Goal: Information Seeking & Learning: Learn about a topic

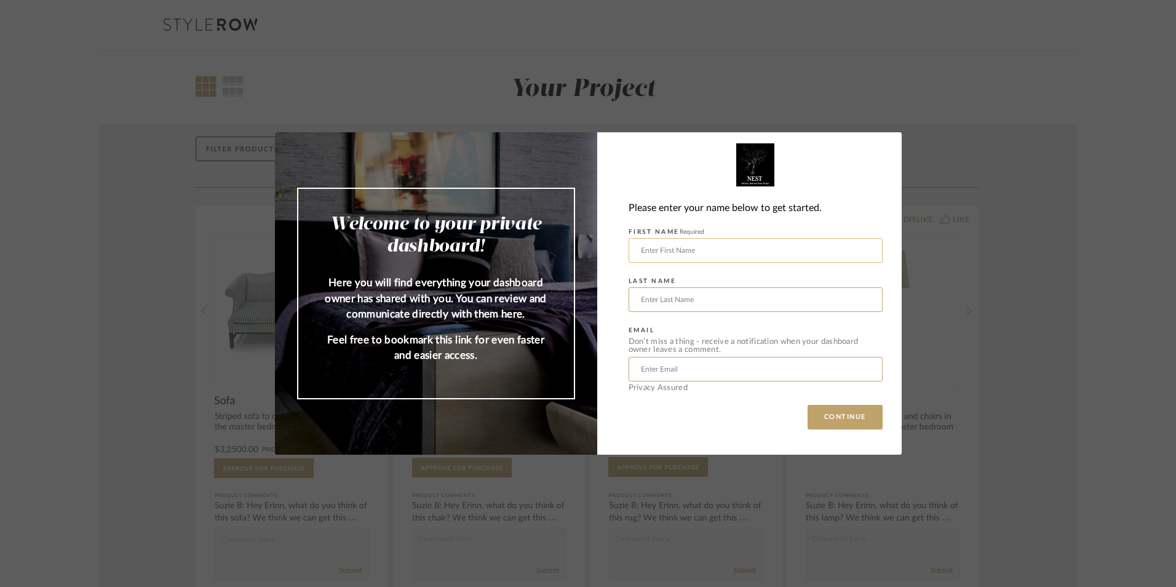
click at [679, 252] on input "text" at bounding box center [756, 250] width 254 height 25
type input "Aeron"
type input "[PERSON_NAME]"
drag, startPoint x: 681, startPoint y: 247, endPoint x: 684, endPoint y: 254, distance: 7.2
click at [681, 247] on input "text" at bounding box center [756, 250] width 254 height 25
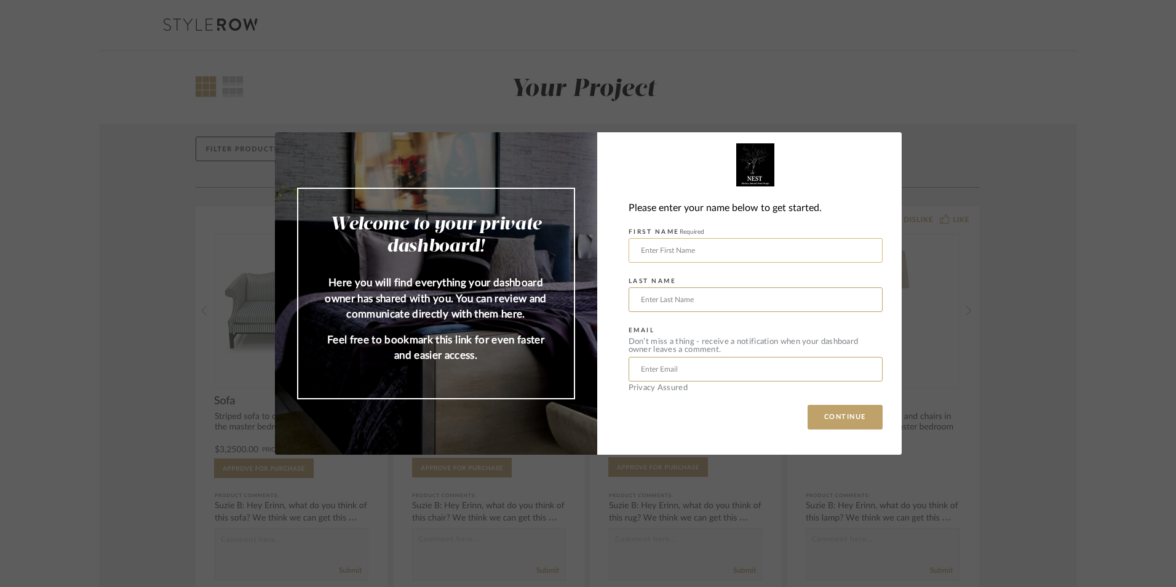
type input "Aeron"
type input "Sheeley"
click at [669, 295] on input "Sheeley" at bounding box center [756, 299] width 254 height 25
drag, startPoint x: 629, startPoint y: 360, endPoint x: 637, endPoint y: 368, distance: 11.8
click at [630, 361] on input "text" at bounding box center [756, 369] width 254 height 25
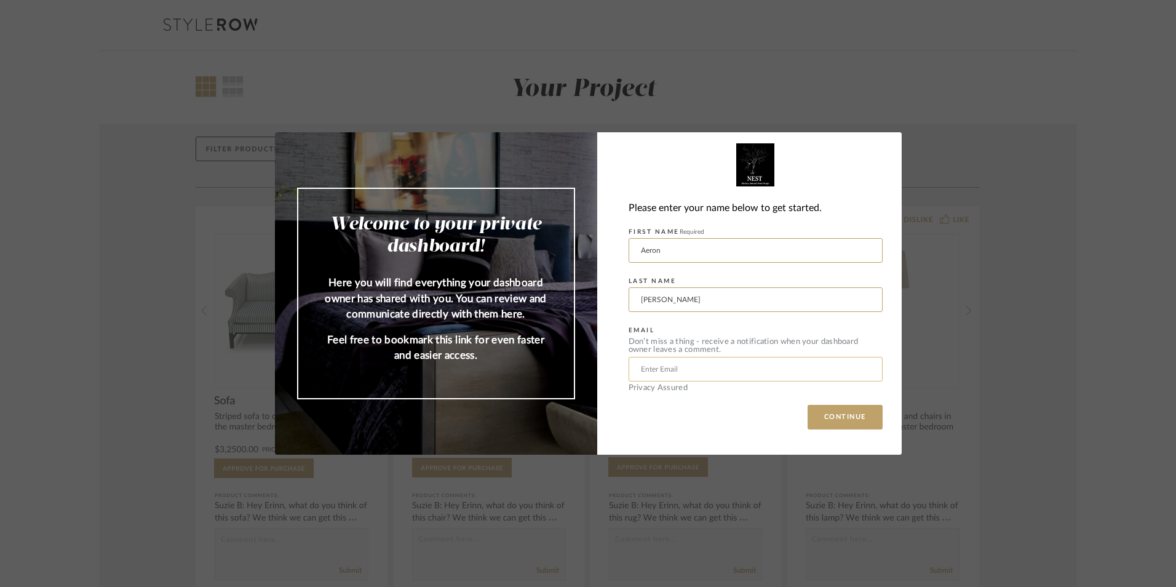
drag, startPoint x: 640, startPoint y: 370, endPoint x: 633, endPoint y: 365, distance: 8.9
click at [633, 365] on input "text" at bounding box center [756, 369] width 254 height 25
click at [644, 373] on input "text" at bounding box center [756, 369] width 254 height 25
paste input "aeron.sheeley@ascension.org"
type input "aeron.sheeley@ascension.org"
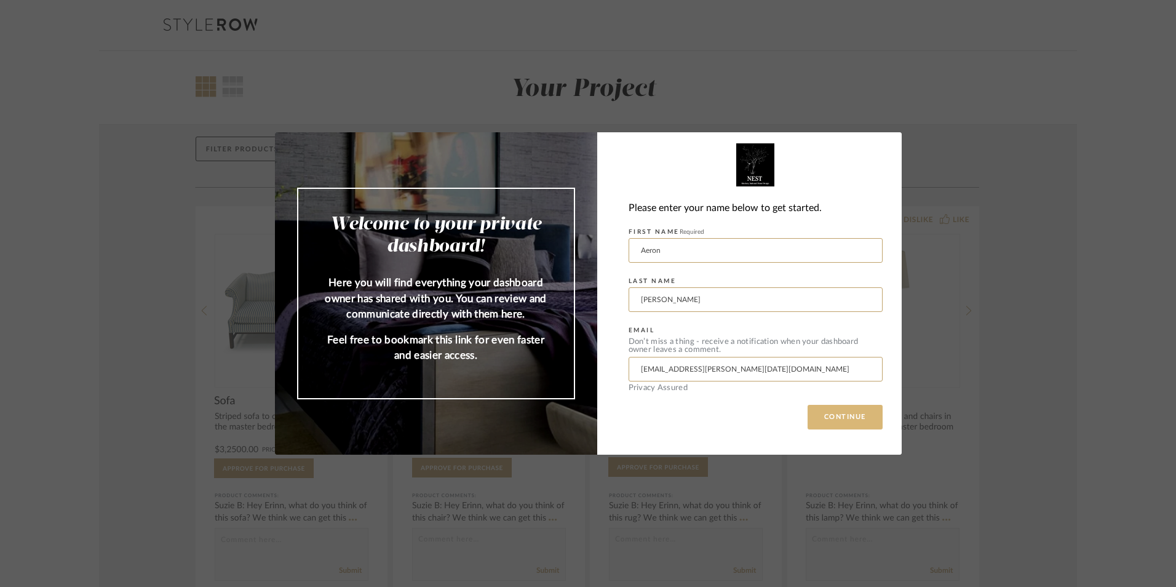
click at [836, 420] on button "CONTINUE" at bounding box center [845, 417] width 75 height 25
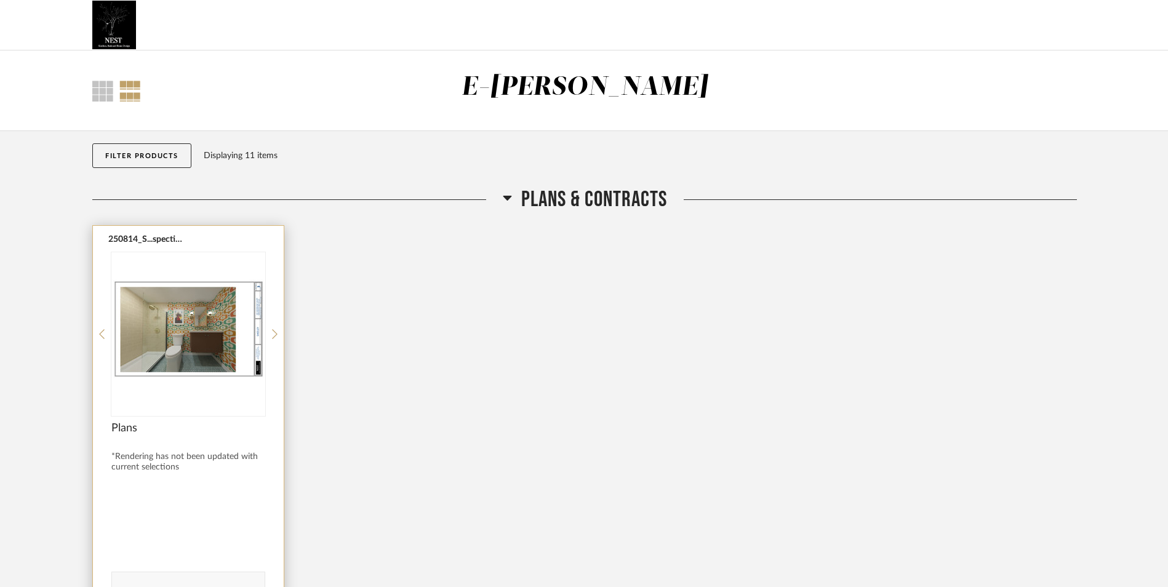
click at [202, 339] on img "0" at bounding box center [188, 329] width 154 height 154
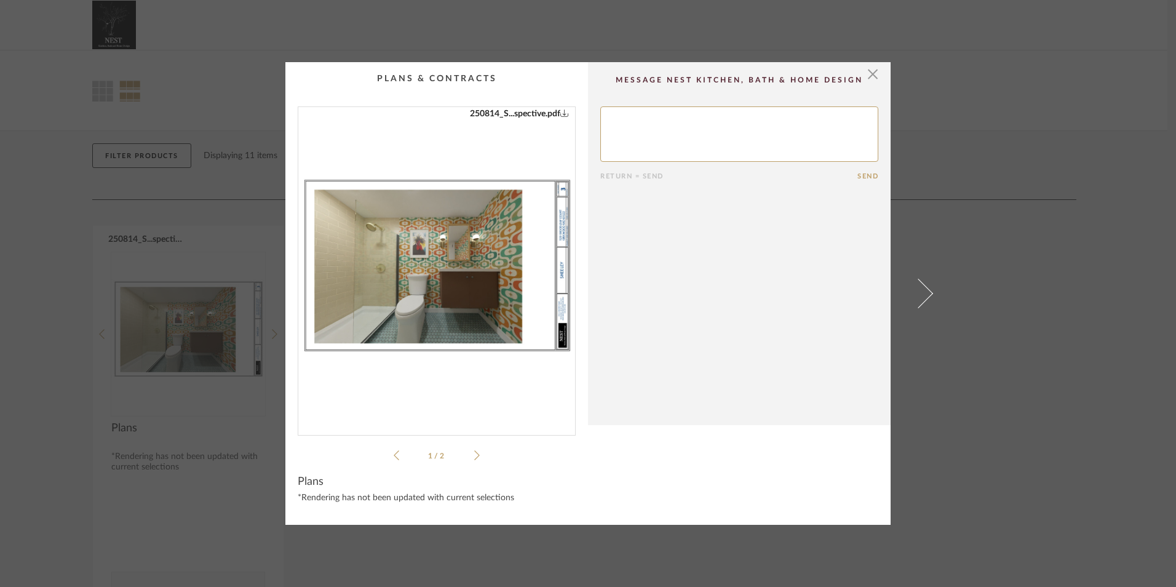
click at [474, 455] on icon at bounding box center [477, 455] width 6 height 11
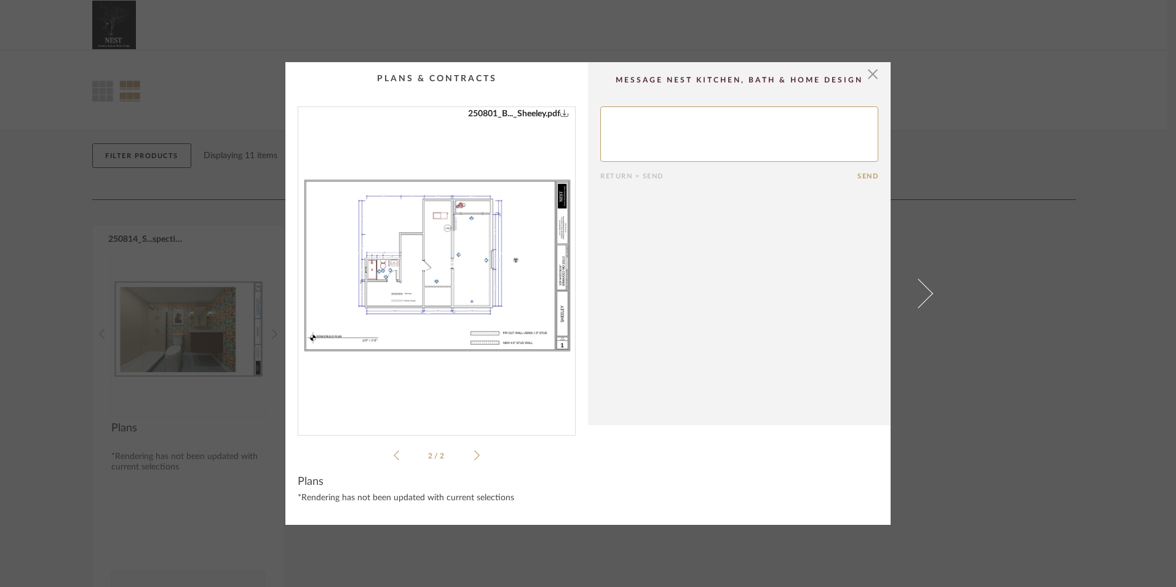
click at [474, 455] on icon at bounding box center [477, 455] width 6 height 11
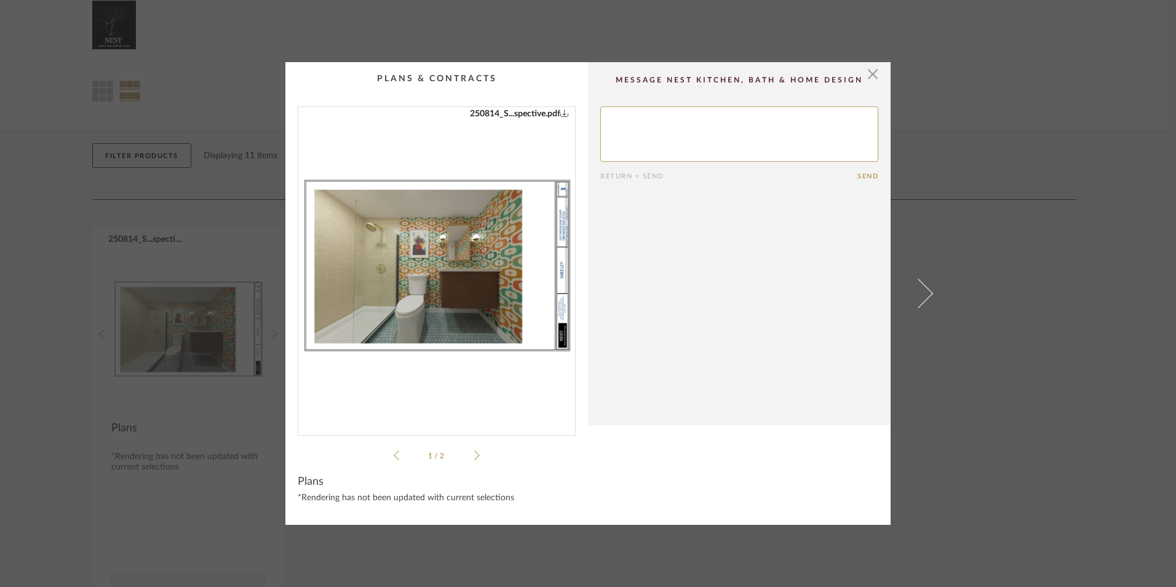
click at [474, 455] on icon at bounding box center [477, 455] width 6 height 11
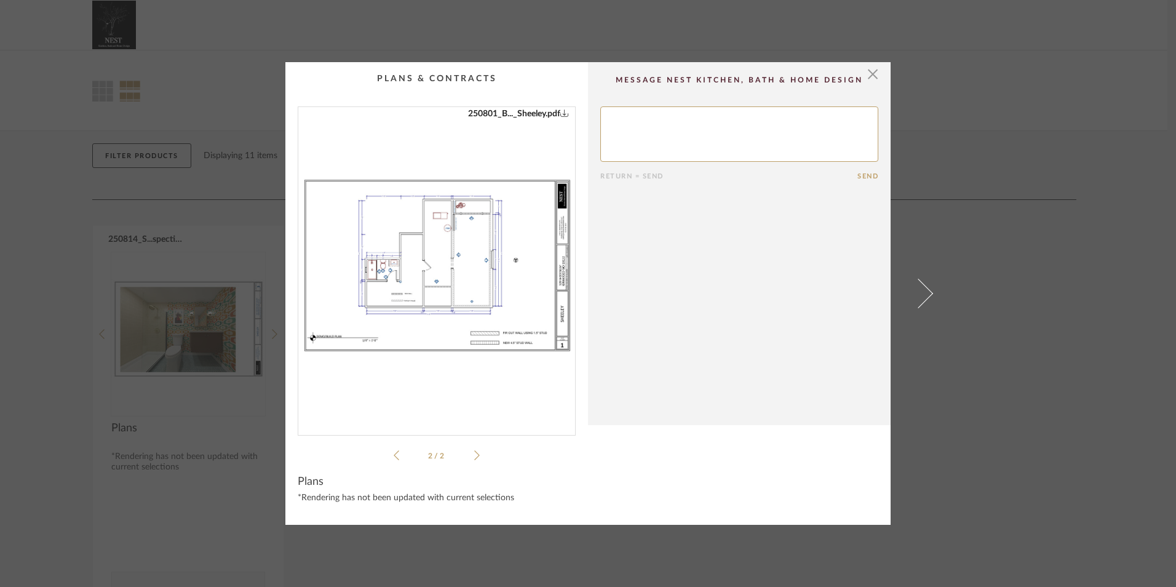
click at [474, 455] on icon at bounding box center [477, 455] width 6 height 11
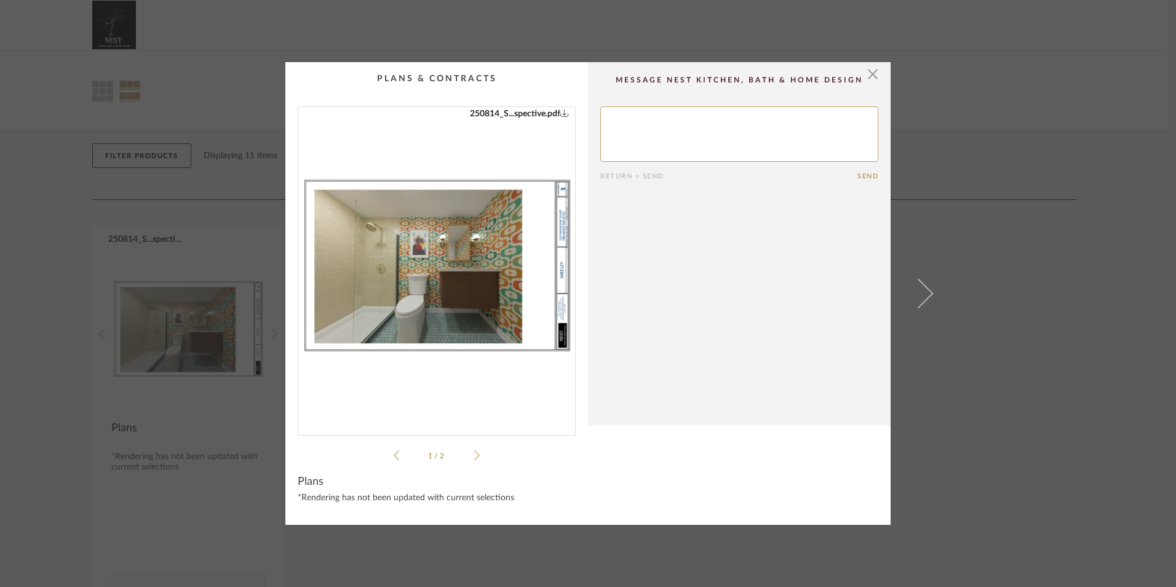
click at [484, 273] on img "0" at bounding box center [436, 266] width 277 height 318
click at [869, 71] on span "button" at bounding box center [873, 74] width 25 height 25
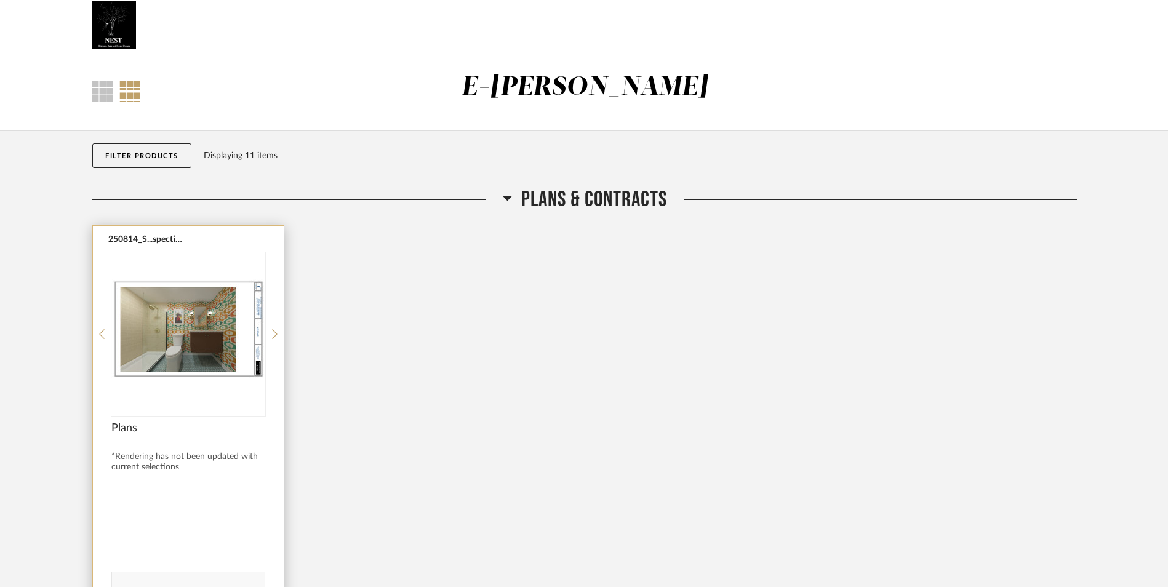
click at [126, 429] on span "Plans" at bounding box center [188, 428] width 154 height 14
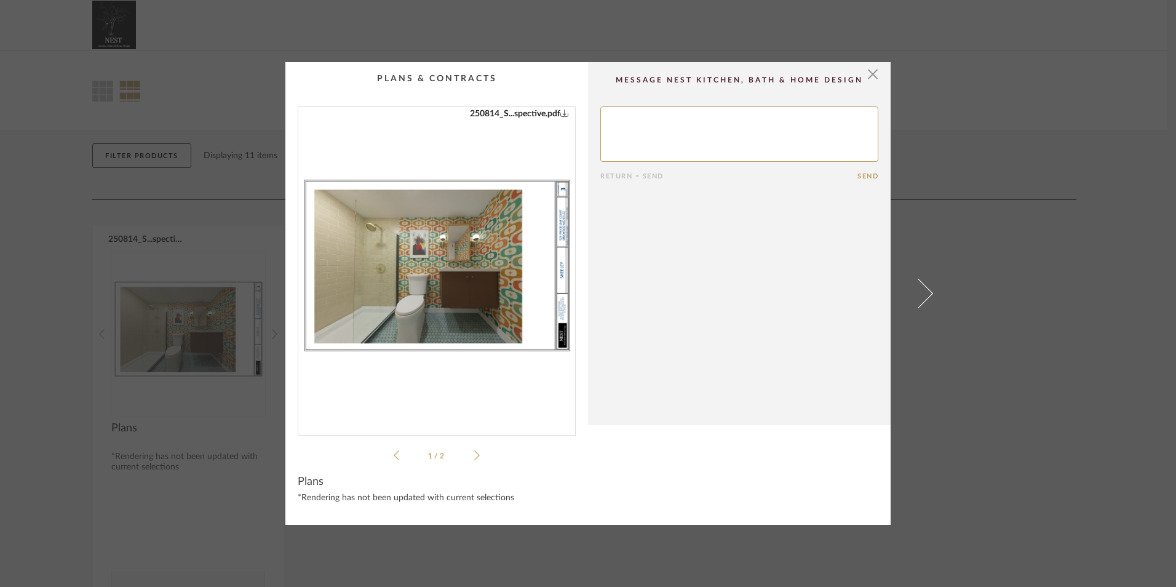
click at [469, 459] on li "1 / 2" at bounding box center [436, 455] width 75 height 15
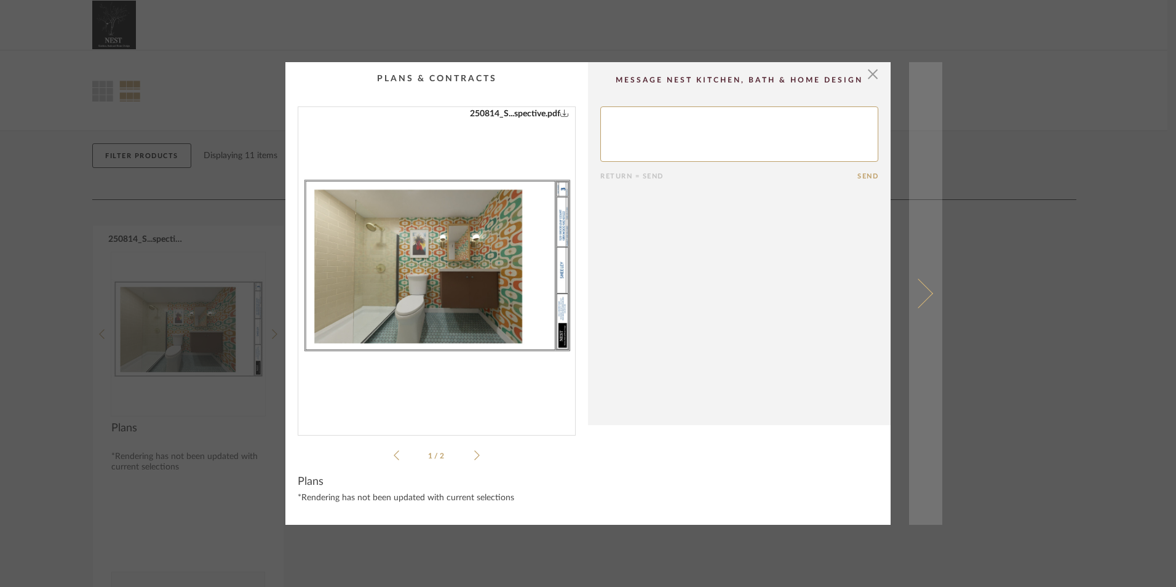
click at [927, 298] on link at bounding box center [925, 293] width 33 height 463
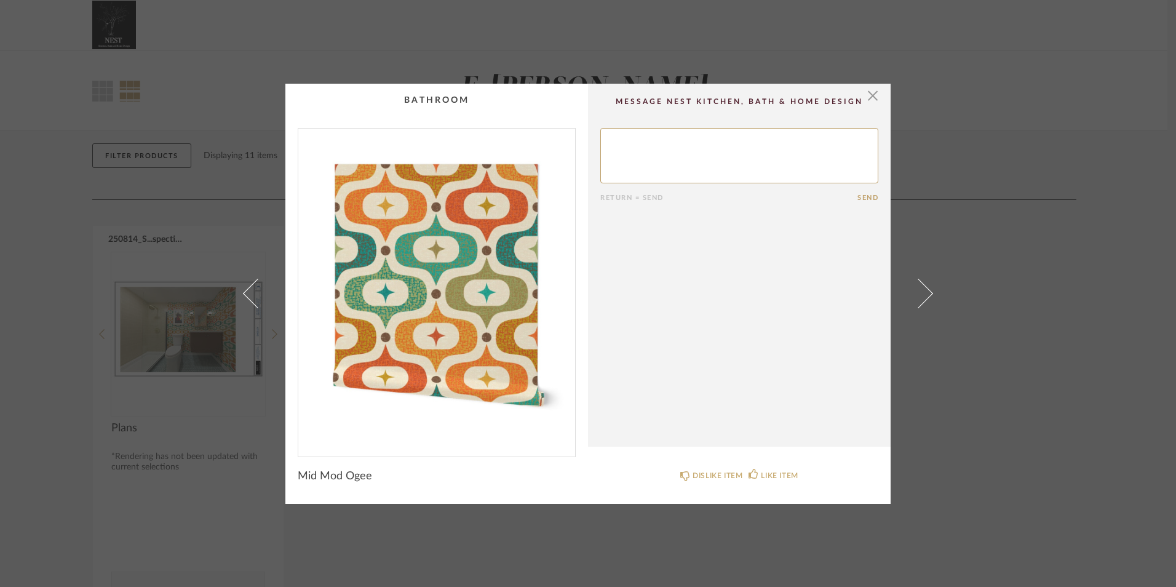
click at [927, 298] on link at bounding box center [925, 294] width 33 height 420
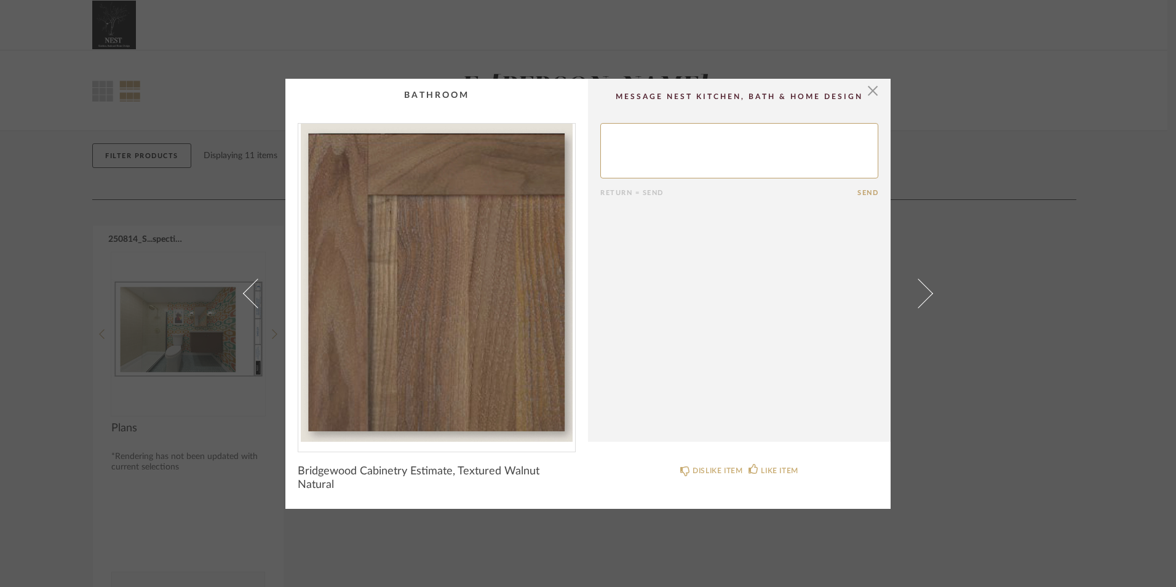
click at [927, 298] on link at bounding box center [925, 294] width 33 height 430
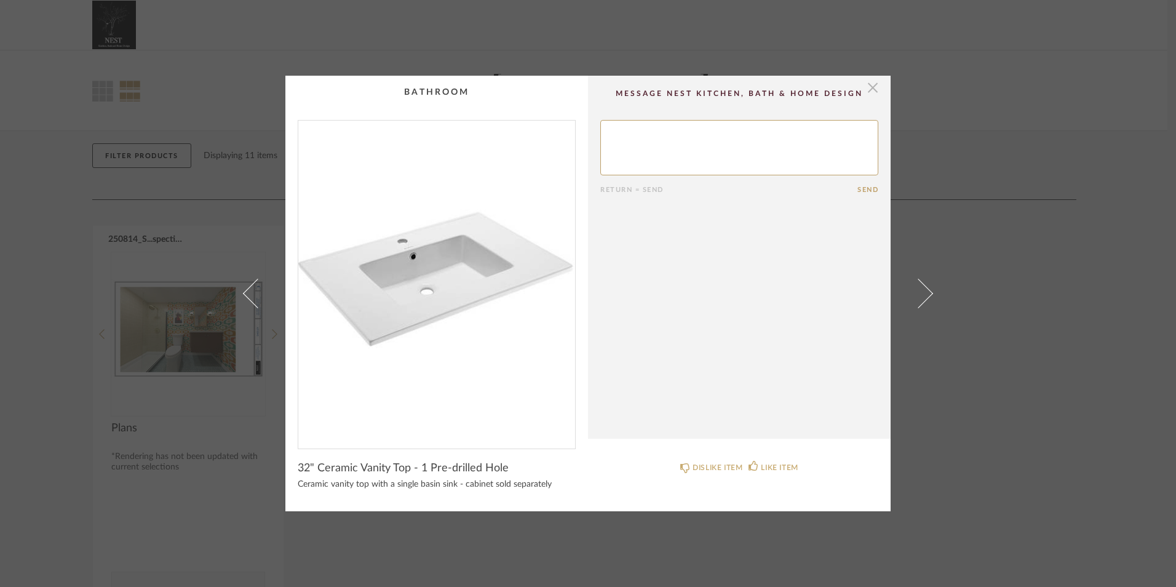
click at [869, 95] on span "button" at bounding box center [873, 88] width 25 height 25
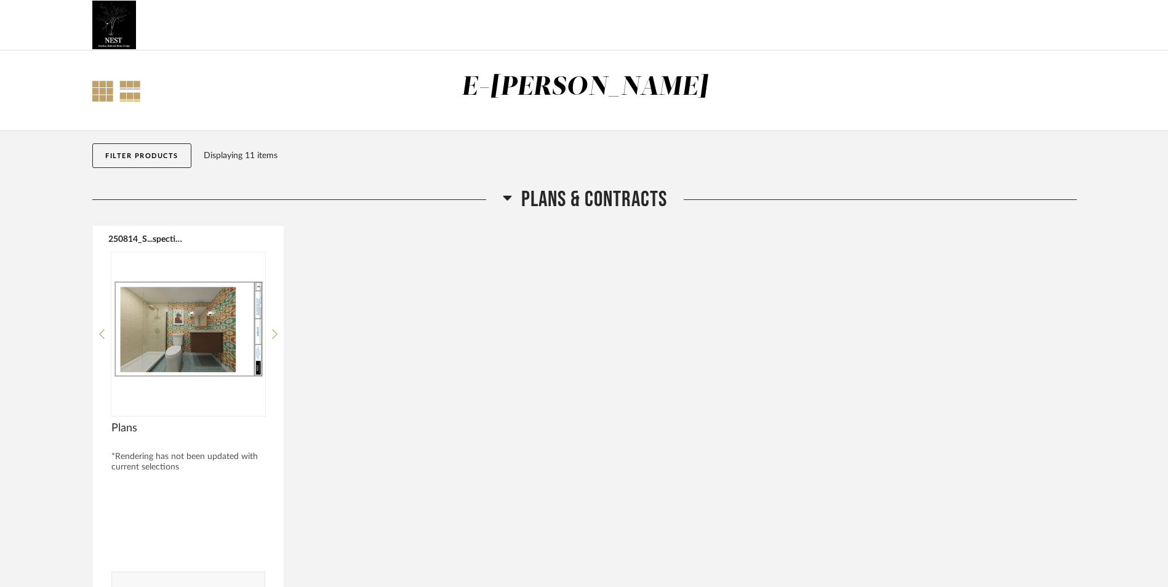
click at [104, 97] on div at bounding box center [102, 91] width 21 height 21
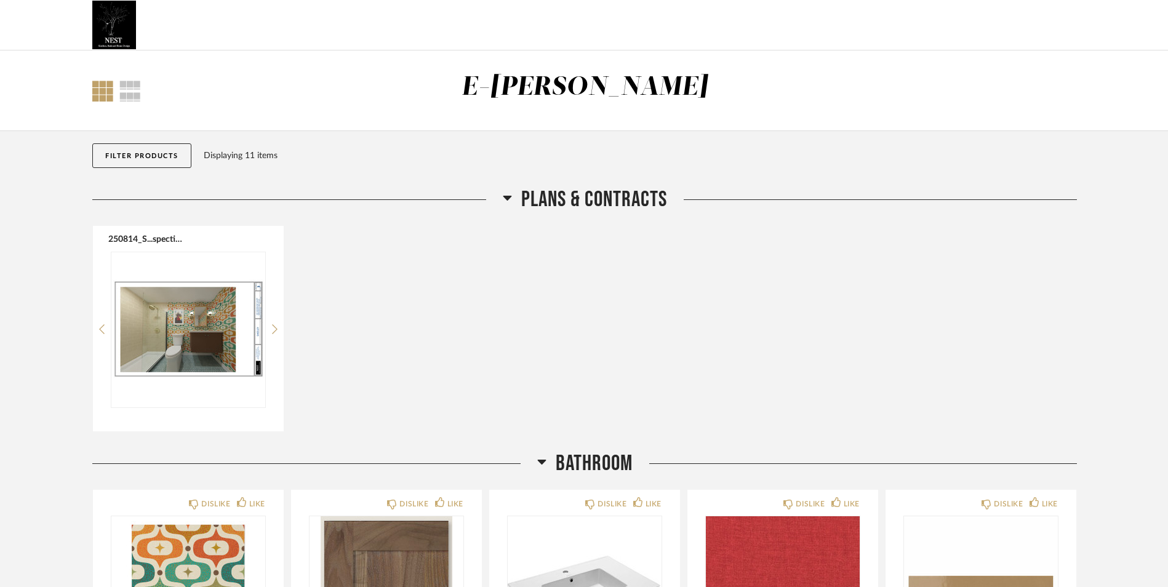
click at [112, 27] on img at bounding box center [114, 25] width 44 height 49
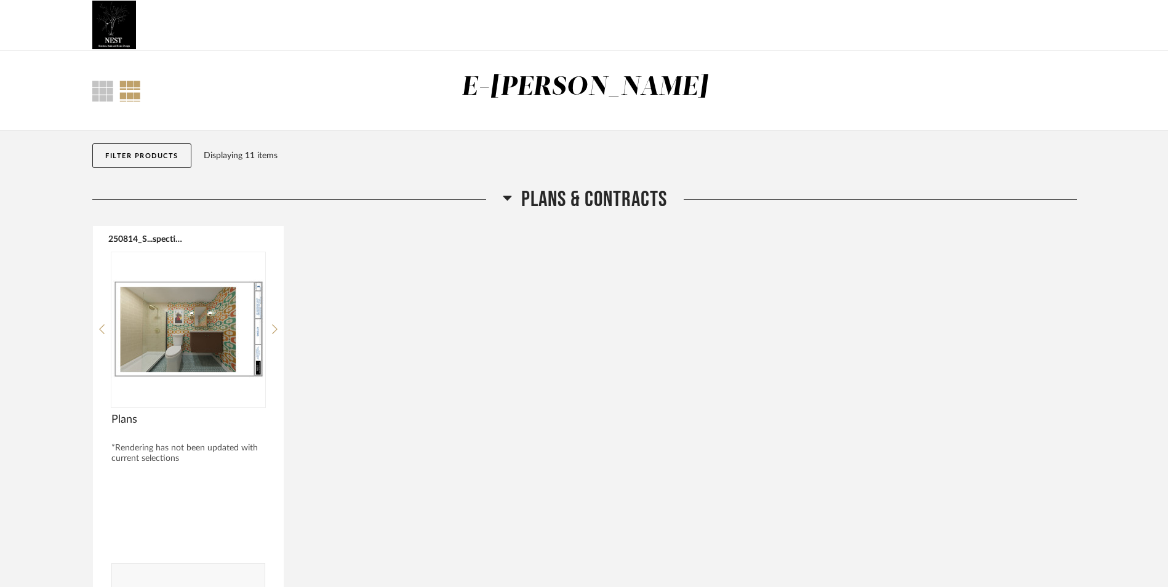
click at [507, 199] on icon at bounding box center [507, 198] width 9 height 5
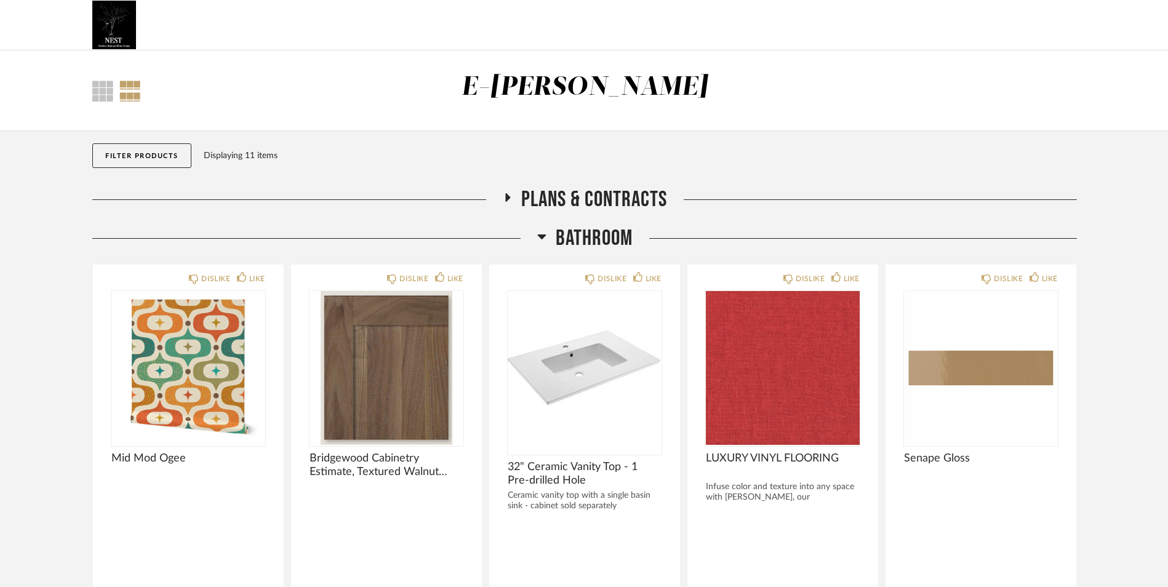
click at [543, 237] on icon at bounding box center [541, 236] width 9 height 5
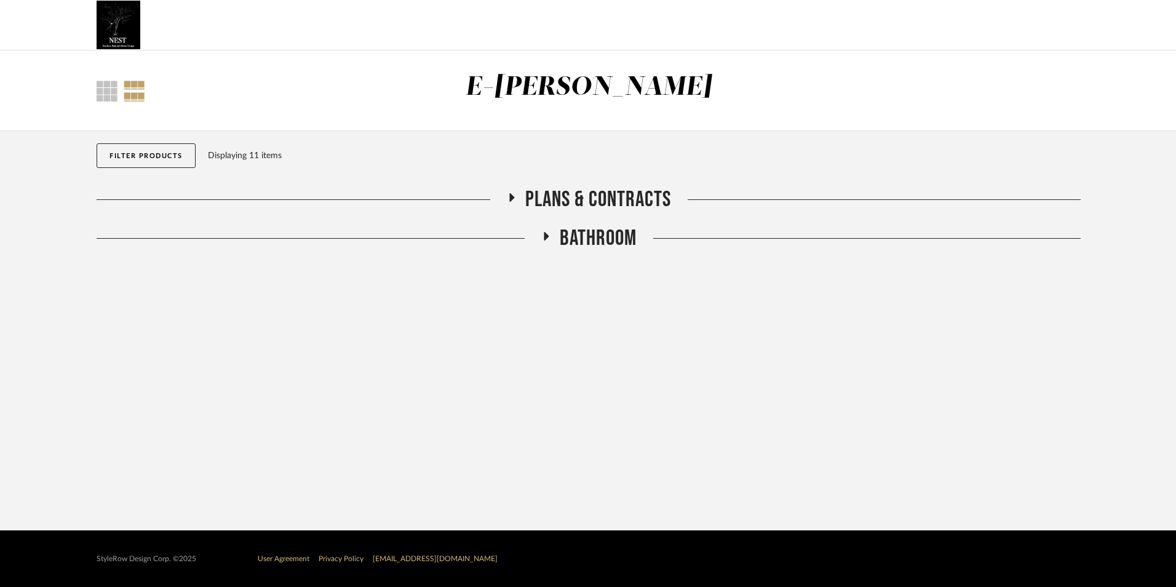
click at [511, 194] on icon at bounding box center [511, 197] width 15 height 9
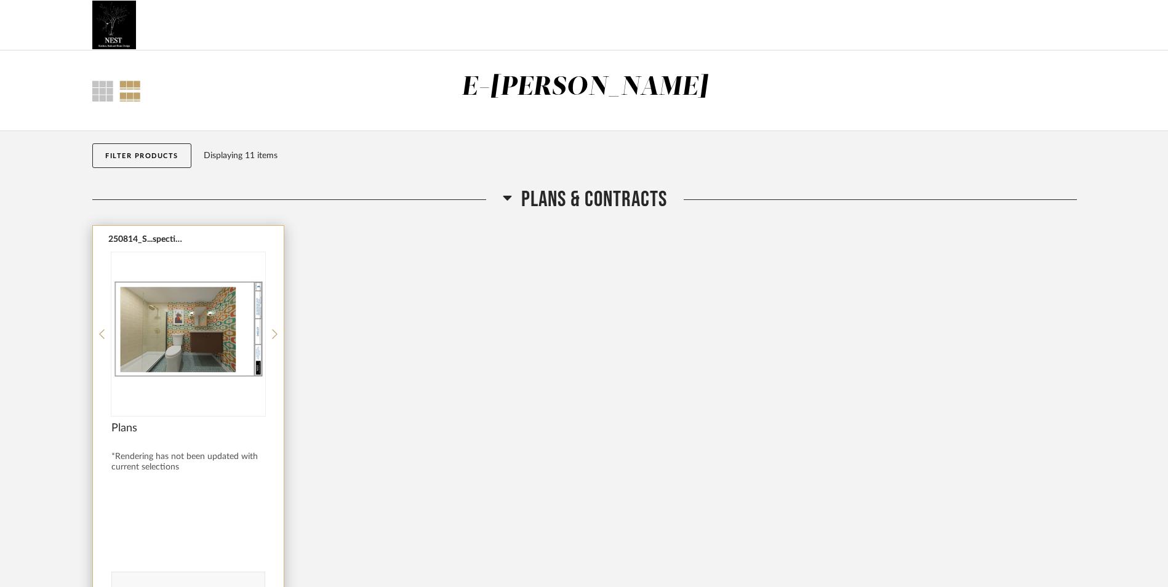
click at [162, 338] on img "0" at bounding box center [188, 329] width 154 height 154
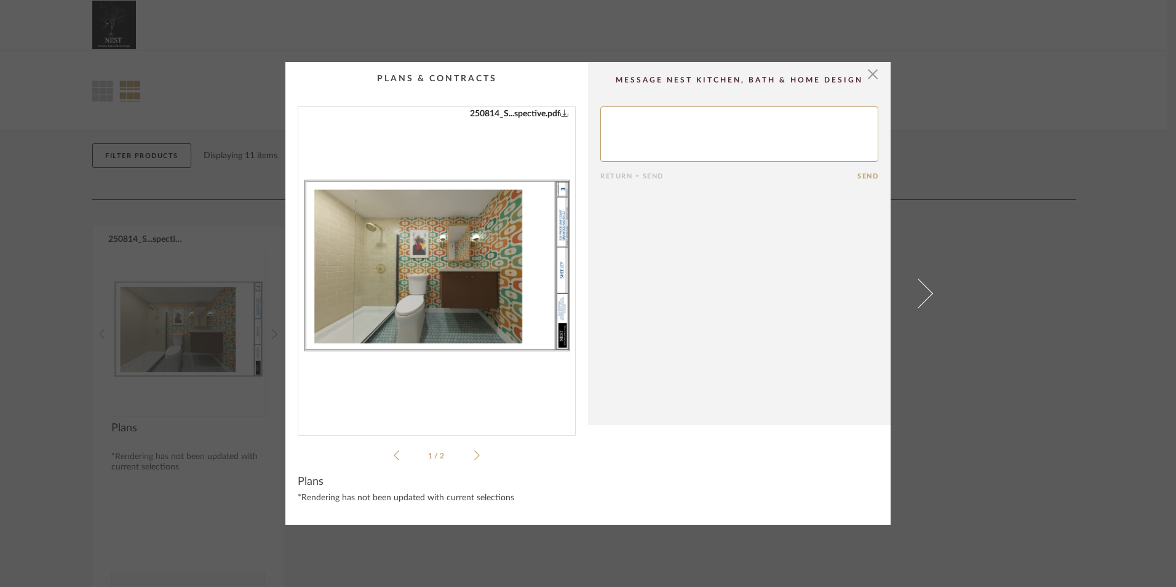
click at [474, 454] on icon at bounding box center [477, 455] width 6 height 11
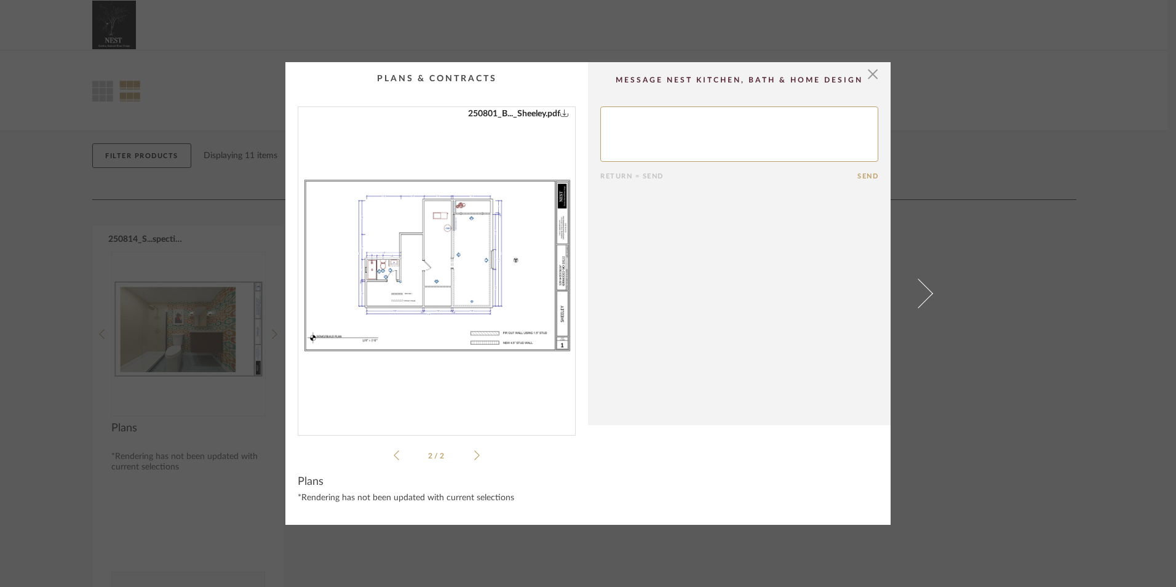
click at [462, 270] on img "1" at bounding box center [436, 266] width 277 height 318
click at [399, 459] on li "2 / 2" at bounding box center [436, 455] width 75 height 15
click at [399, 457] on li "2 / 2" at bounding box center [436, 455] width 75 height 15
click at [394, 457] on icon at bounding box center [397, 455] width 6 height 11
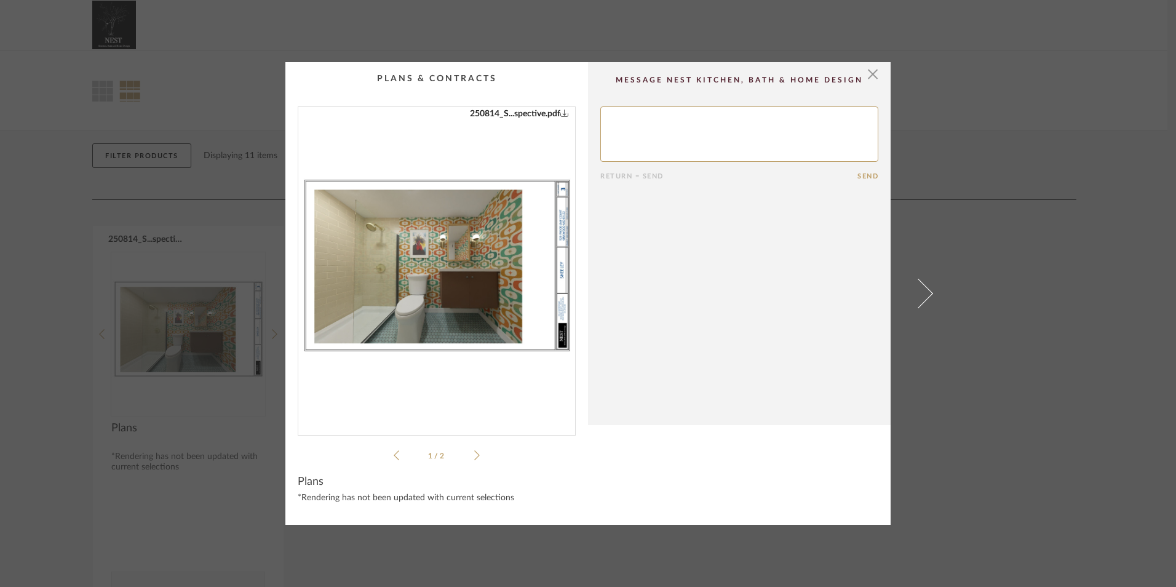
click at [454, 282] on img "0" at bounding box center [436, 266] width 277 height 318
click at [874, 75] on span "button" at bounding box center [873, 74] width 25 height 25
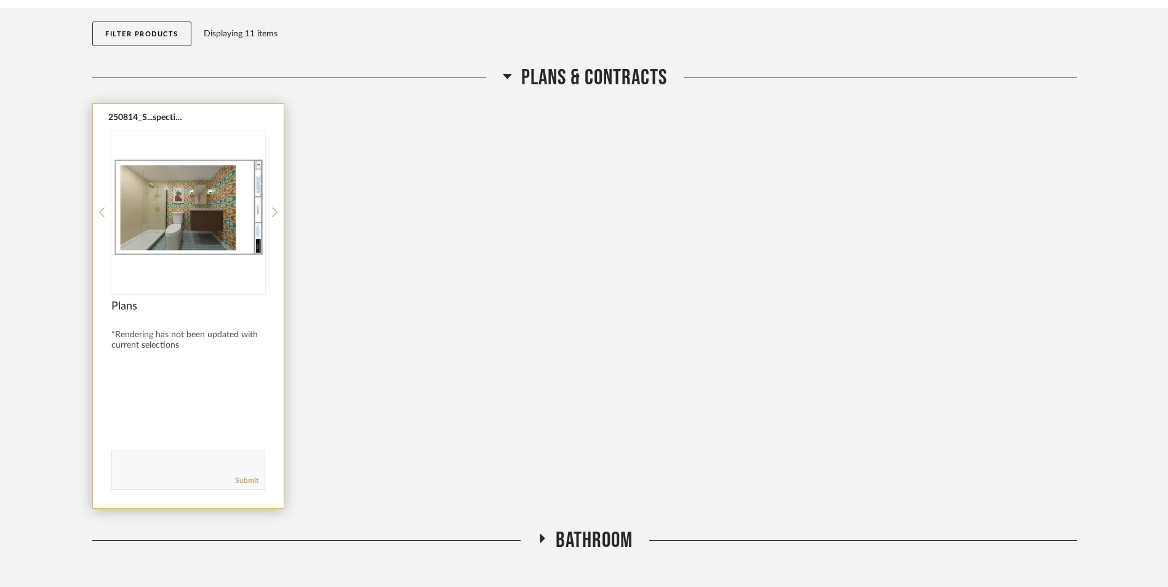
scroll to position [182, 0]
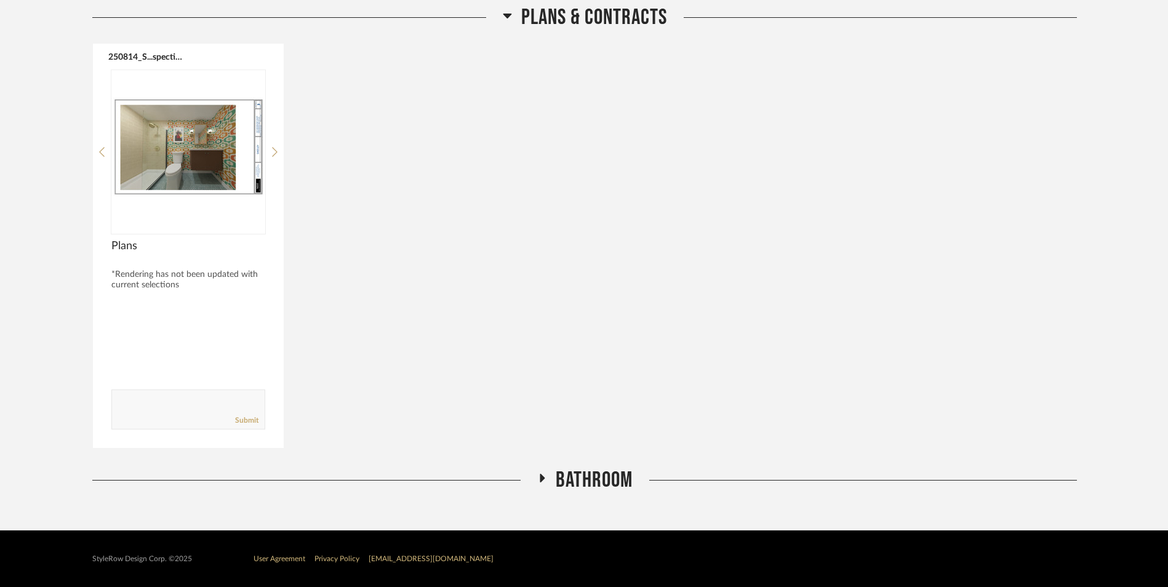
click at [610, 482] on span "Bathroom" at bounding box center [594, 480] width 77 height 26
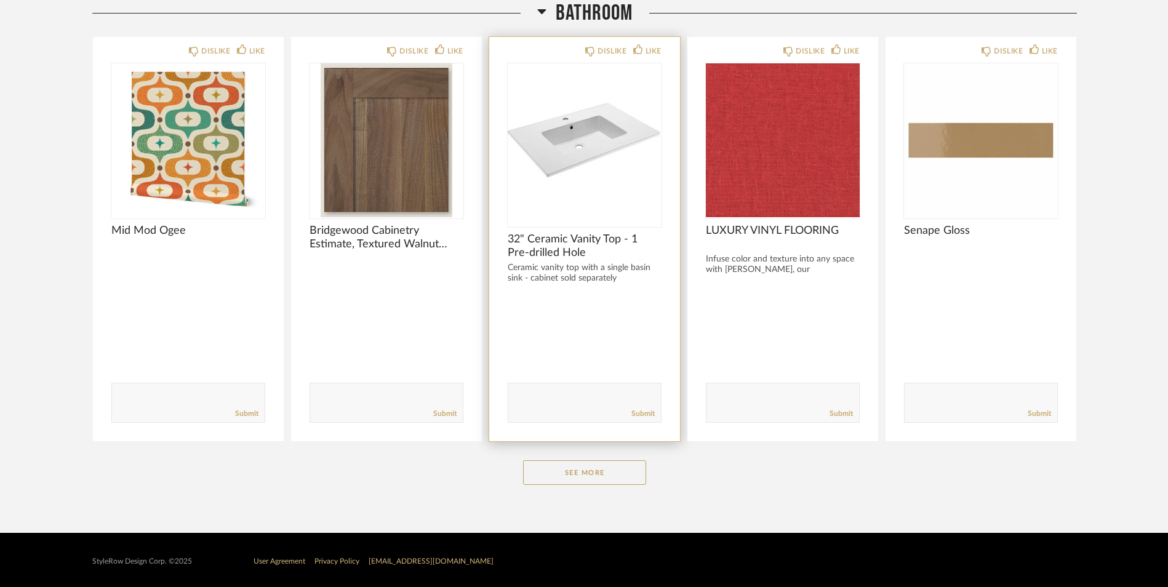
scroll to position [654, 0]
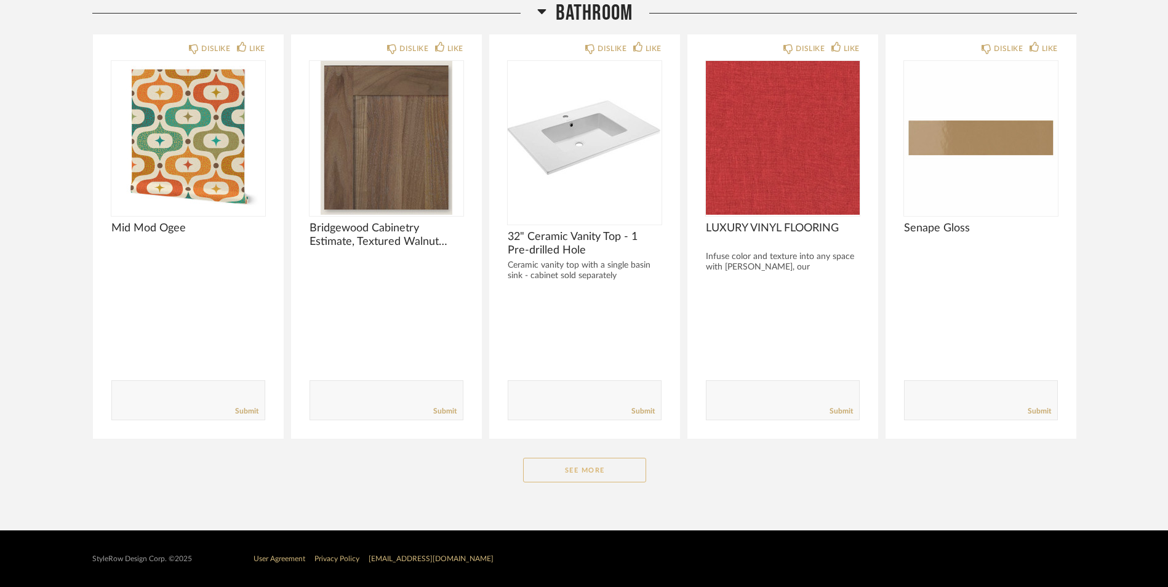
click at [582, 474] on button "See More" at bounding box center [584, 470] width 123 height 25
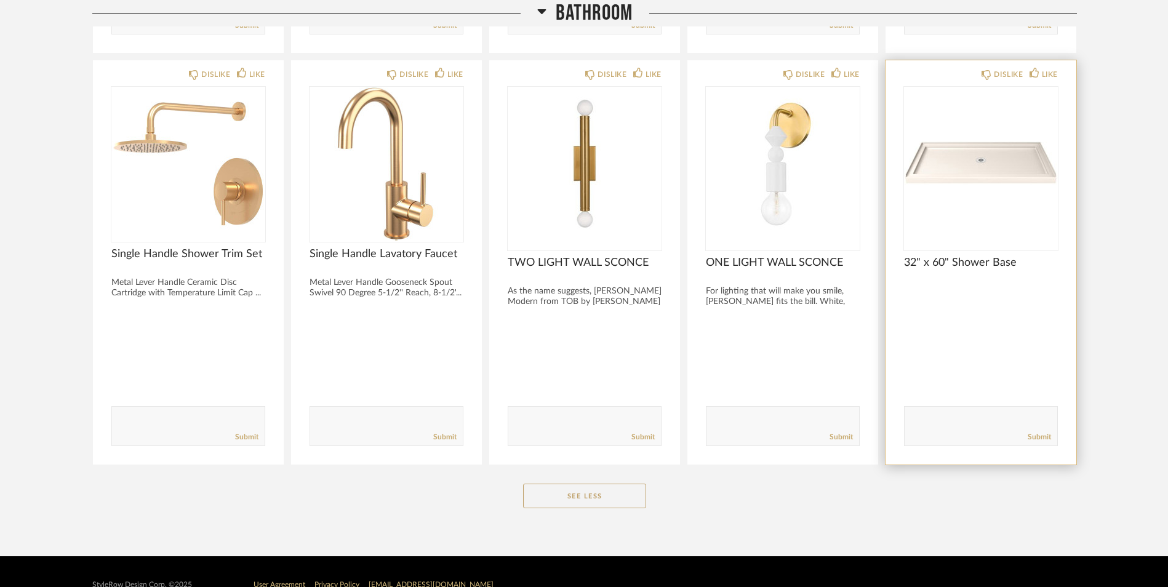
scroll to position [1066, 0]
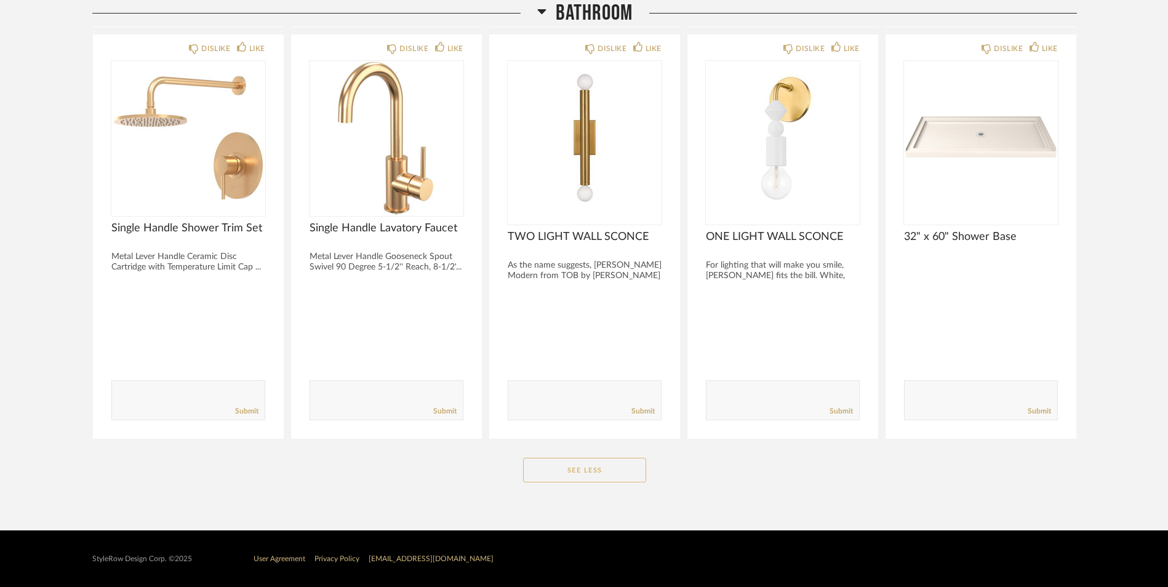
click at [574, 473] on button "See Less" at bounding box center [584, 470] width 123 height 25
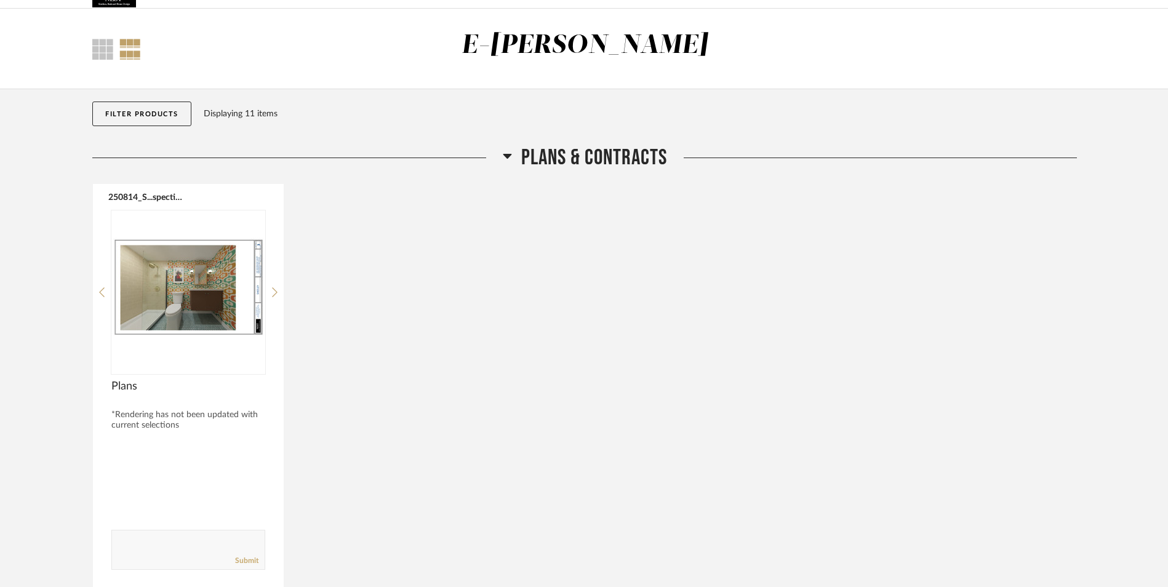
scroll to position [0, 0]
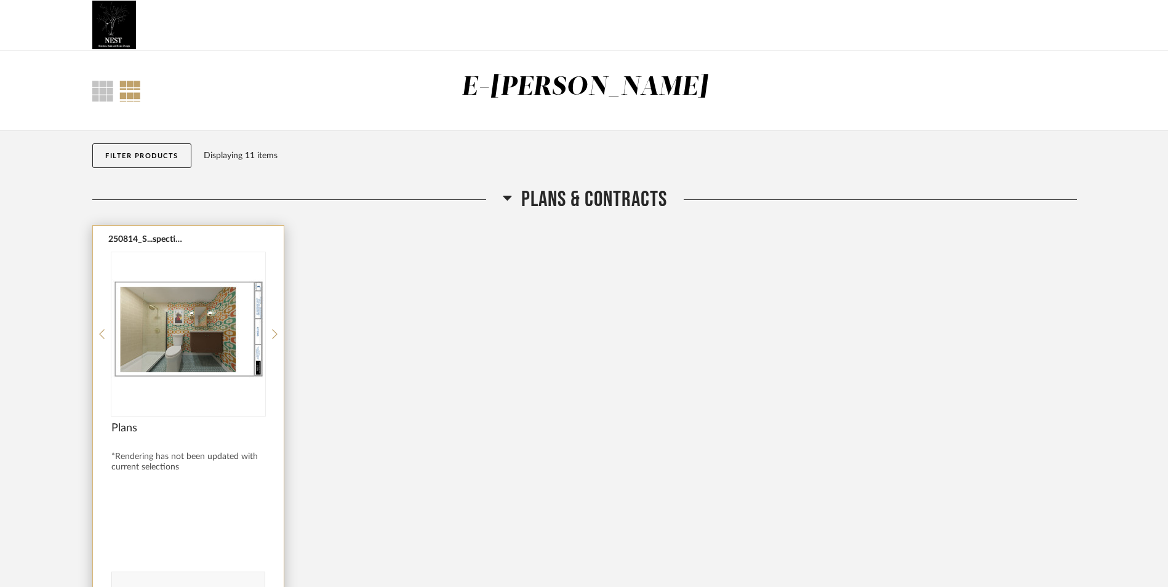
click at [150, 321] on img "0" at bounding box center [188, 329] width 154 height 154
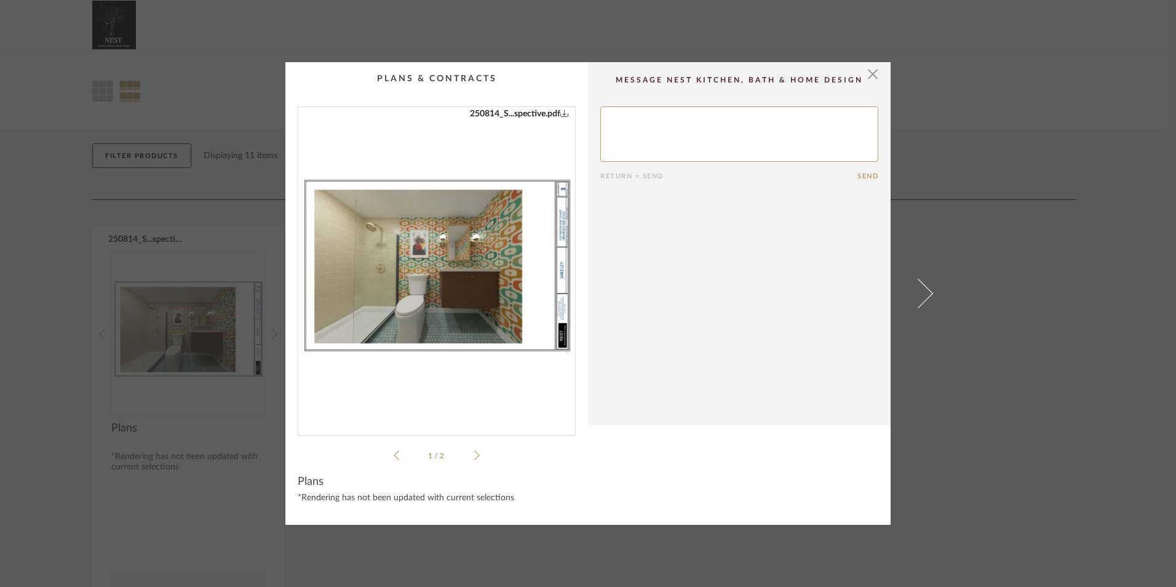
click at [431, 276] on img "0" at bounding box center [436, 266] width 277 height 318
click at [870, 75] on span "button" at bounding box center [873, 74] width 25 height 25
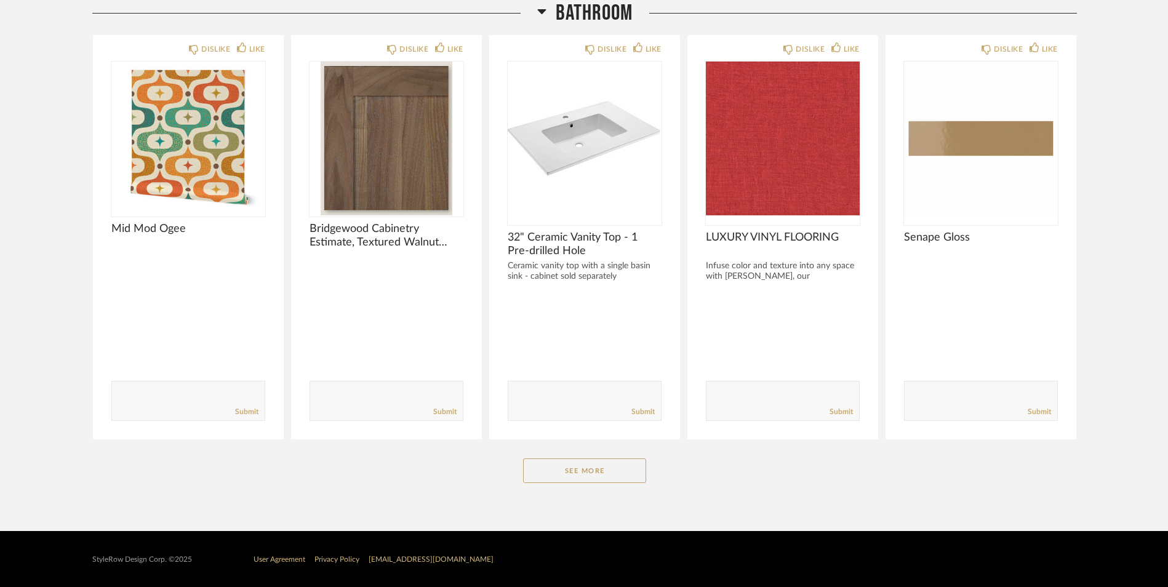
scroll to position [654, 0]
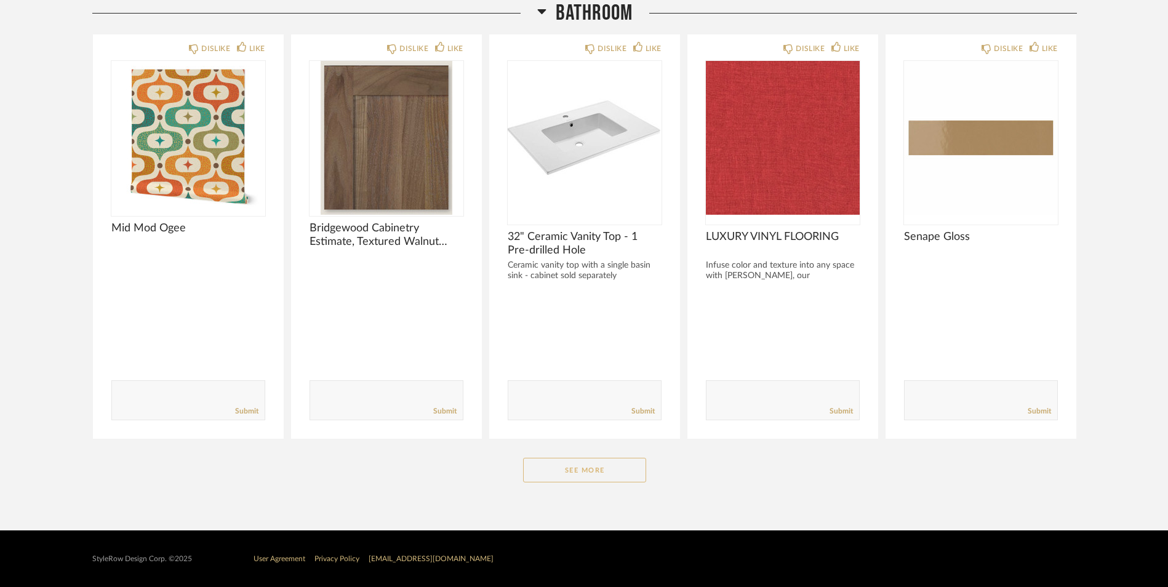
click at [601, 472] on button "See More" at bounding box center [584, 470] width 123 height 25
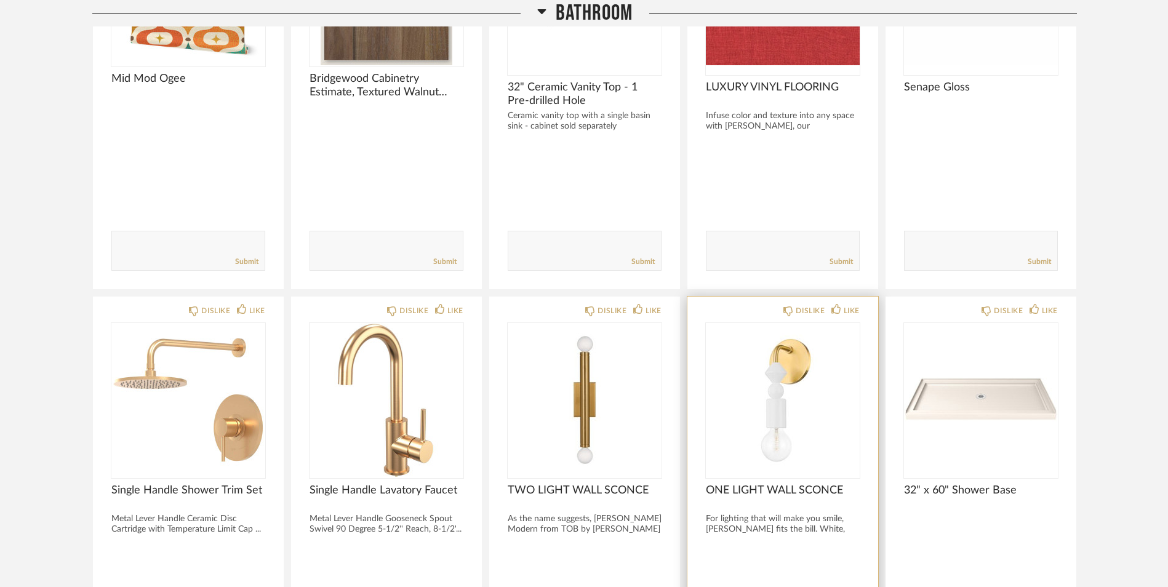
scroll to position [962, 0]
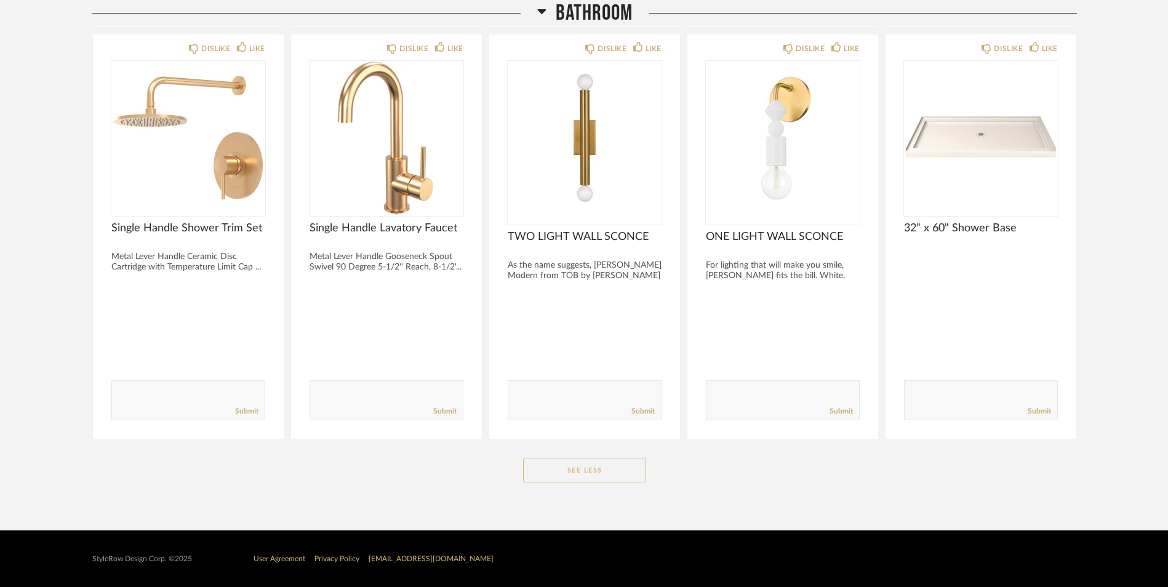
click at [588, 470] on button "See Less" at bounding box center [584, 470] width 123 height 25
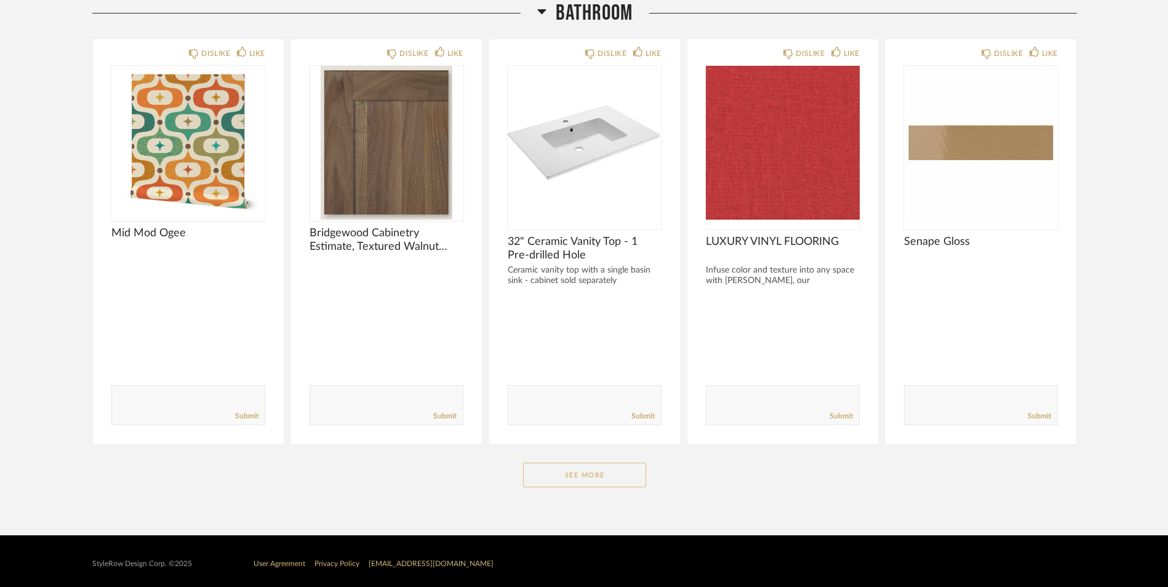
click at [587, 477] on button "See More" at bounding box center [584, 475] width 123 height 25
click at [602, 481] on button "See More" at bounding box center [584, 475] width 123 height 25
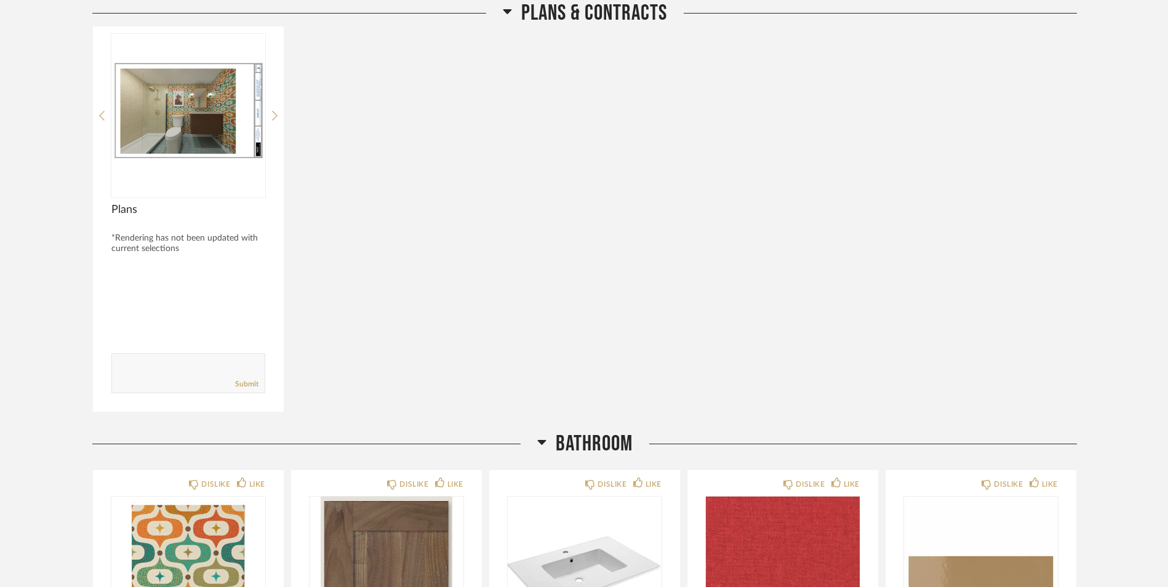
scroll to position [0, 0]
